Goal: Information Seeking & Learning: Check status

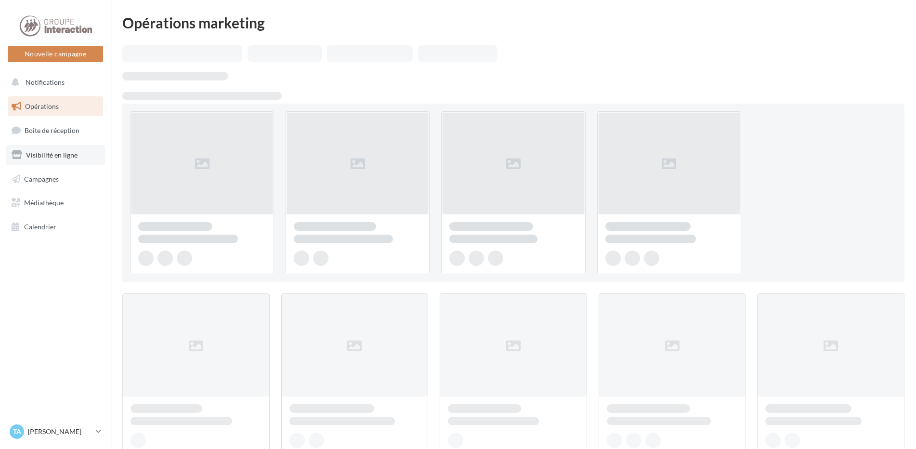
click at [52, 158] on span "Visibilité en ligne" at bounding box center [52, 155] width 52 height 8
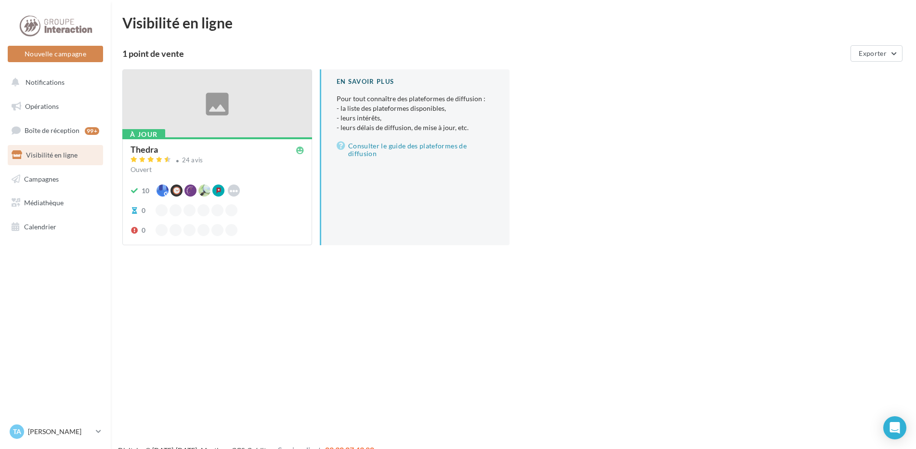
click at [154, 154] on div "Thedra" at bounding box center [144, 149] width 27 height 9
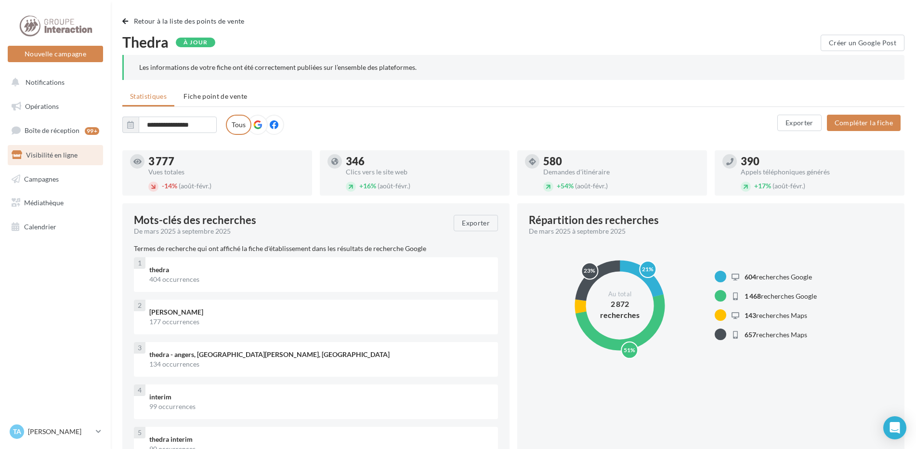
click at [259, 126] on icon at bounding box center [257, 124] width 9 height 9
click at [239, 122] on label "Tous" at bounding box center [239, 125] width 26 height 20
click at [210, 97] on span "Fiche point de vente" at bounding box center [216, 96] width 64 height 8
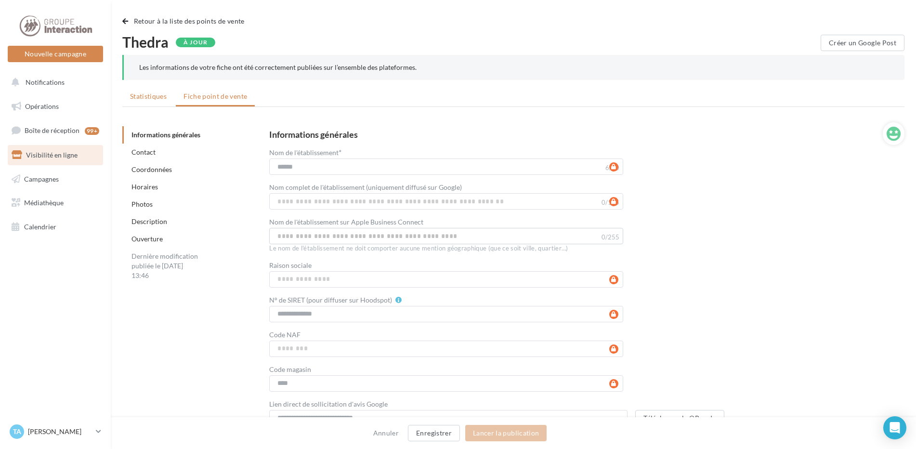
click at [156, 95] on span "Statistiques" at bounding box center [148, 96] width 37 height 8
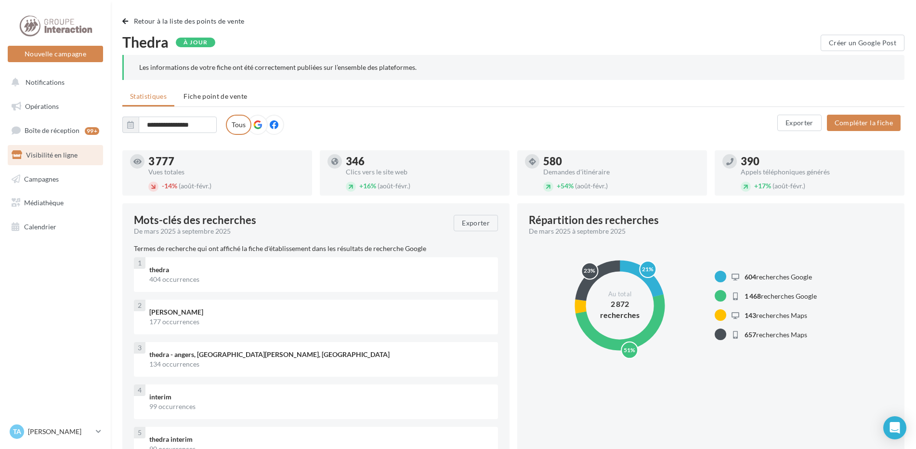
click at [49, 158] on span "Visibilité en ligne" at bounding box center [52, 155] width 52 height 8
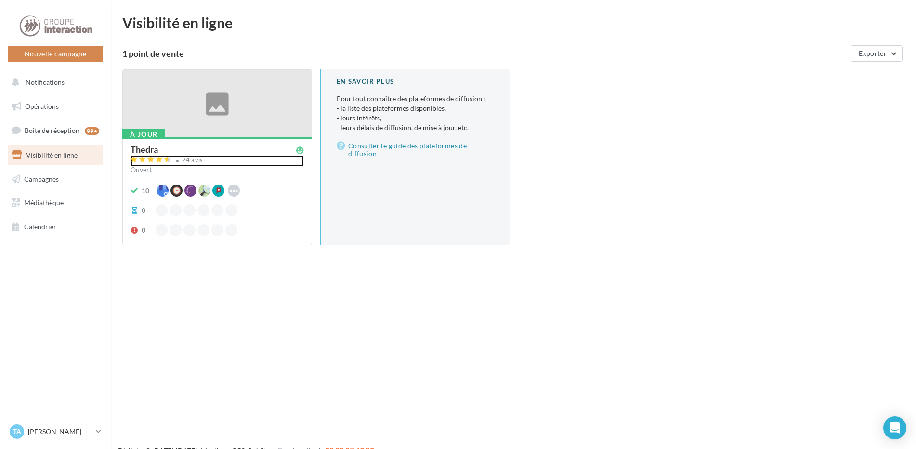
click at [189, 158] on div "24 avis" at bounding box center [192, 160] width 21 height 6
